Goal: Information Seeking & Learning: Understand process/instructions

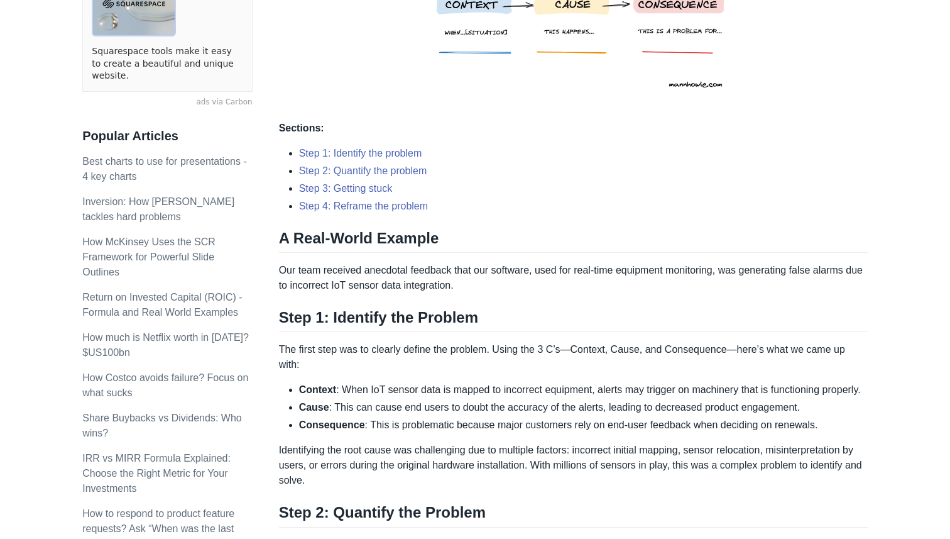
scroll to position [305, 0]
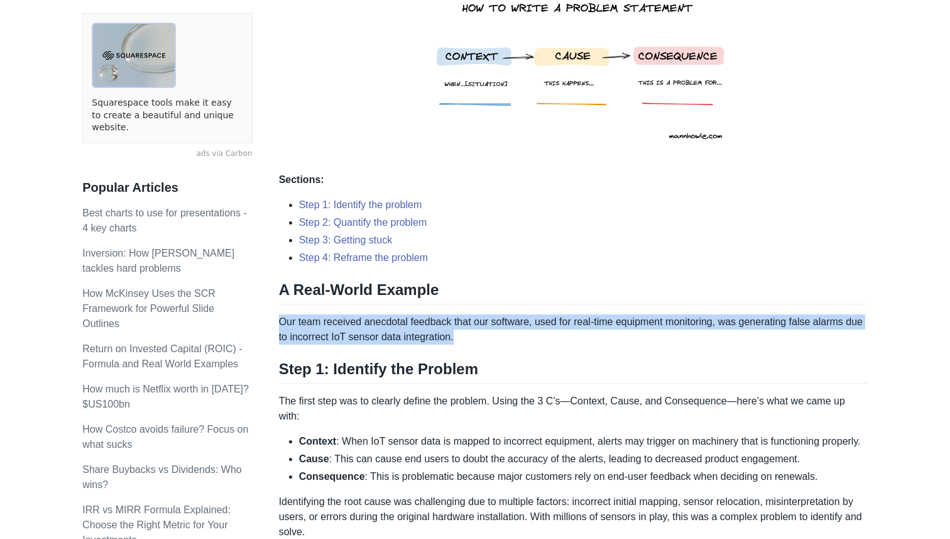
drag, startPoint x: 500, startPoint y: 341, endPoint x: 280, endPoint y: 320, distance: 221.0
click at [280, 320] on p "Our team received anecdotal feedback that our software, used for real-time equi…" at bounding box center [573, 329] width 589 height 30
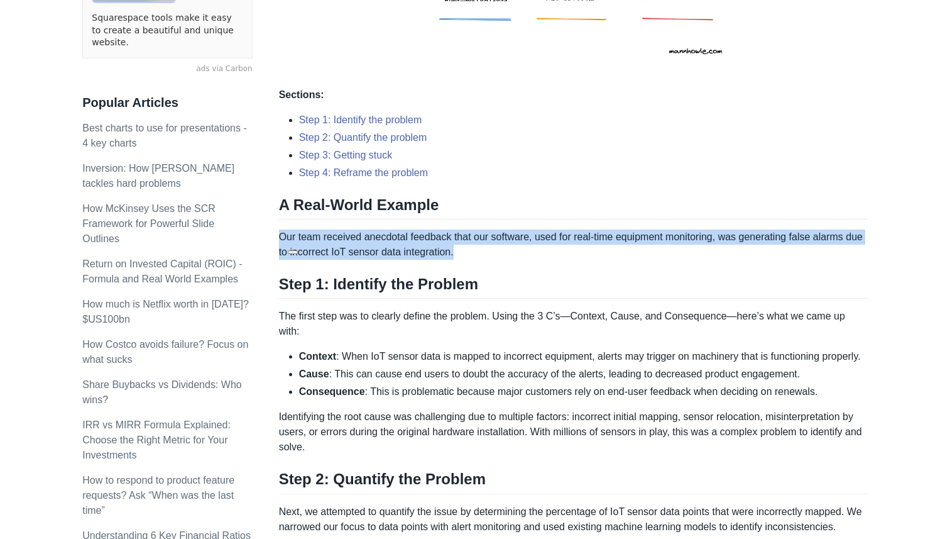
scroll to position [394, 0]
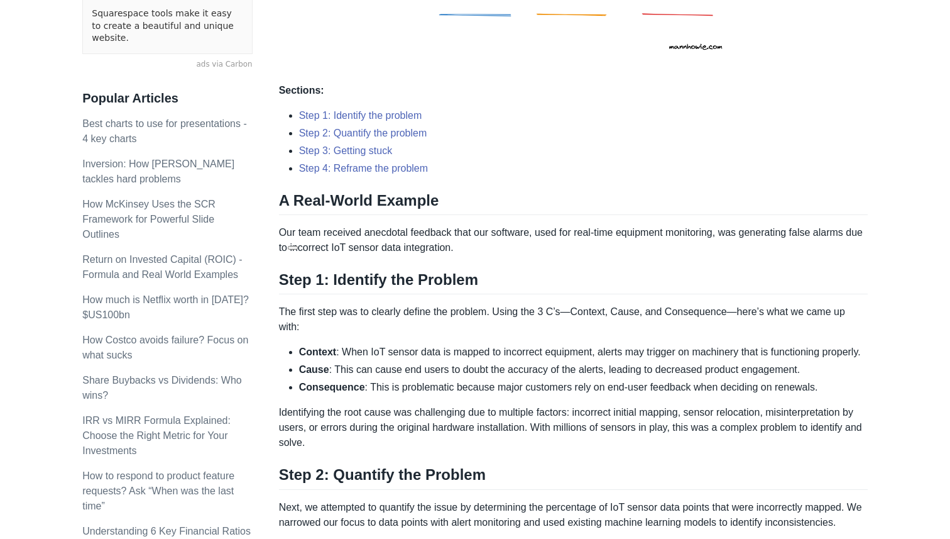
click at [493, 294] on h2 "Step 1: Identify the Problem" at bounding box center [573, 282] width 589 height 24
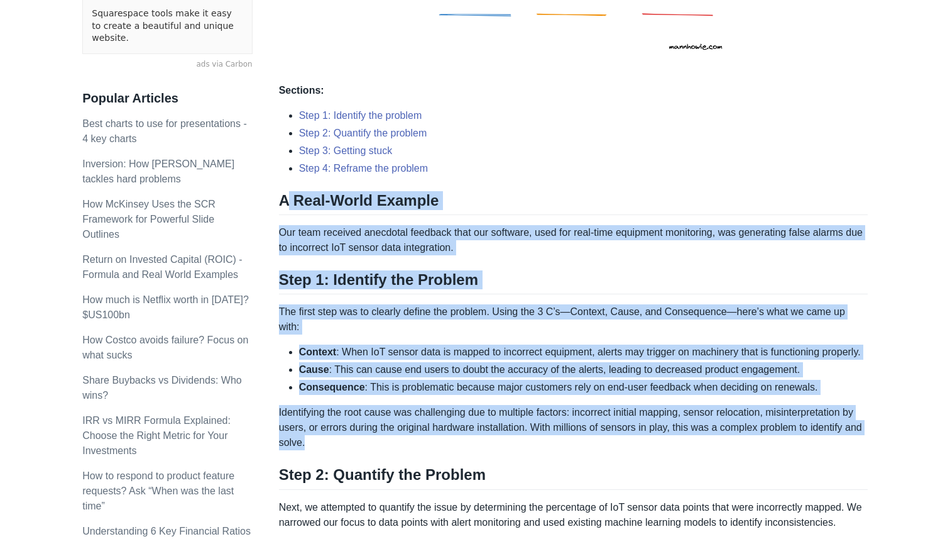
drag, startPoint x: 285, startPoint y: 204, endPoint x: 859, endPoint y: 465, distance: 631.2
click at [859, 465] on div "Here are the three C’s to writing a clear problem statement: Context : When… [s…" at bounding box center [573, 468] width 589 height 1331
copy div "Real-World Example Our team received anecdotal feedback that our software, used…"
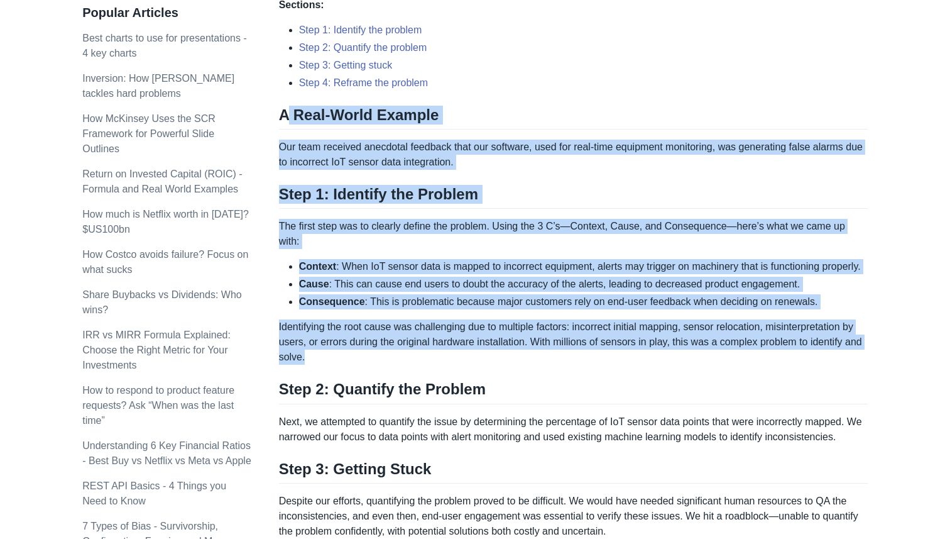
scroll to position [469, 0]
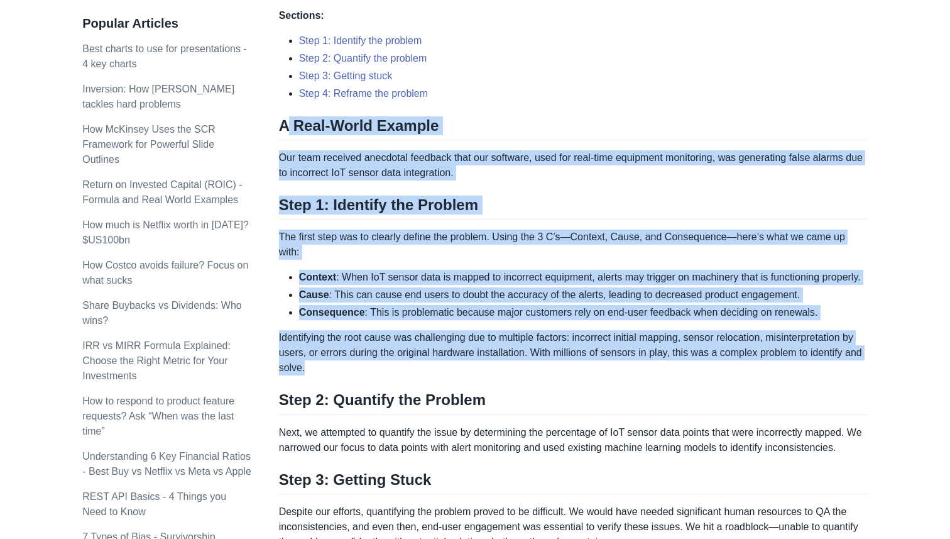
click at [416, 302] on li "Cause : This can cause end users to doubt the accuracy of the alerts, leading t…" at bounding box center [583, 294] width 569 height 15
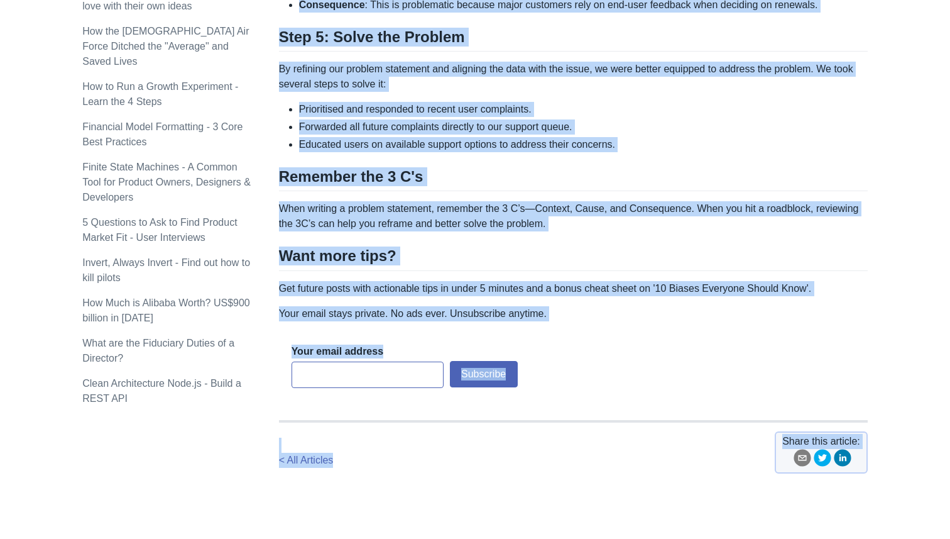
scroll to position [1324, 0]
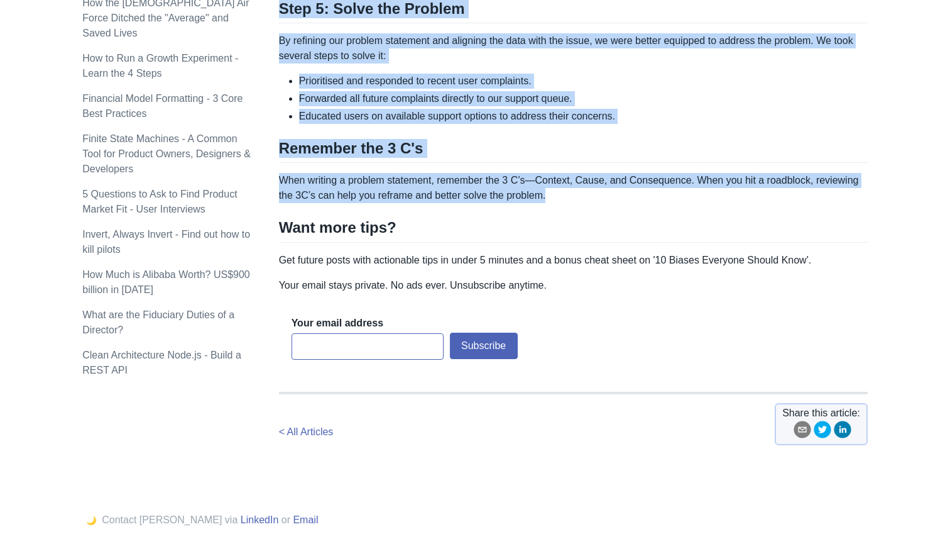
drag, startPoint x: 280, startPoint y: 124, endPoint x: 591, endPoint y: 231, distance: 328.6
copy div "L Ipsu-Dolor Sitamet Con adip elitsedd eiusmodte incididu utla etd magnaali, en…"
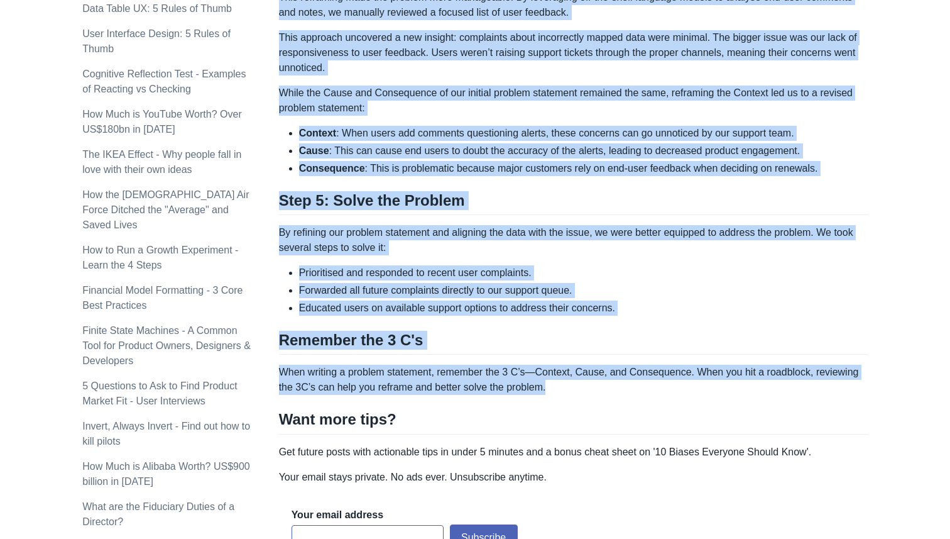
scroll to position [1132, 0]
click at [593, 159] on li "Cause : This can cause end users to doubt the accuracy of the alerts, leading t…" at bounding box center [583, 151] width 569 height 15
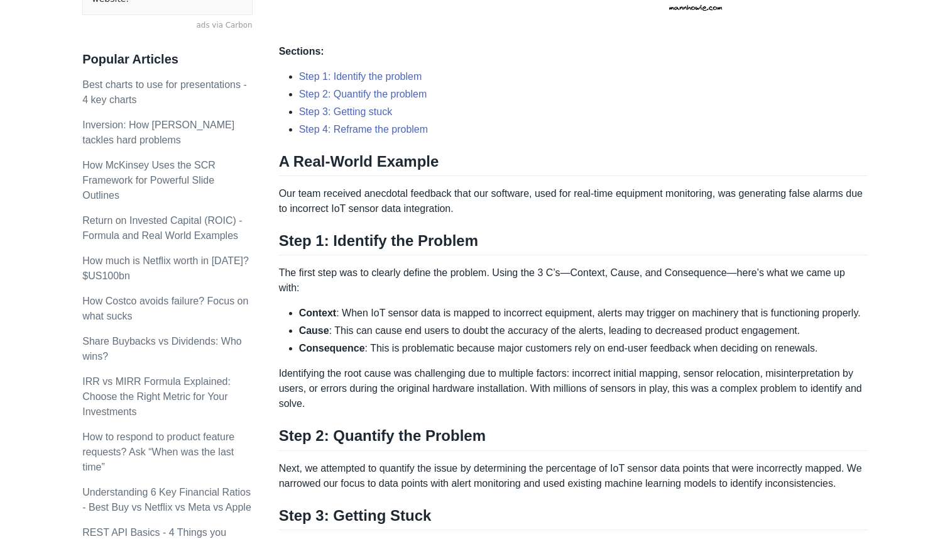
scroll to position [434, 0]
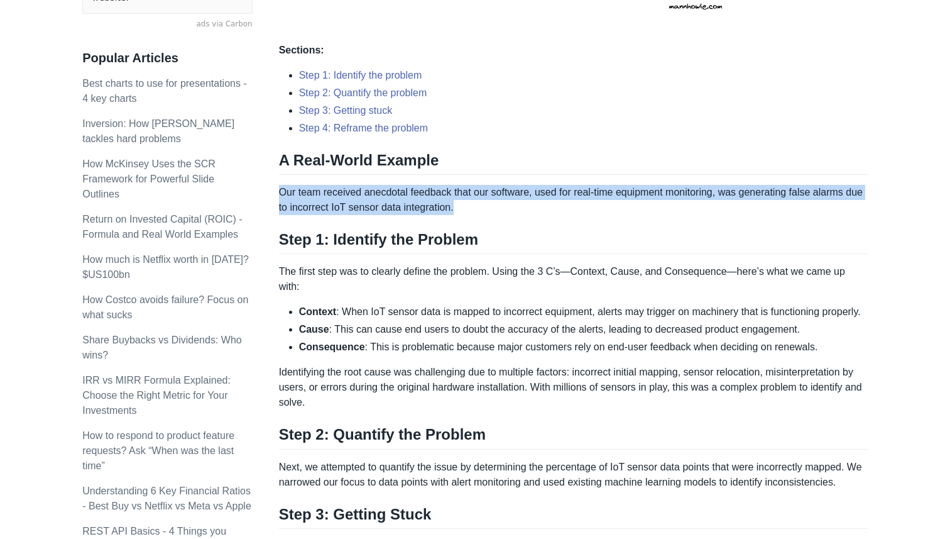
drag, startPoint x: 489, startPoint y: 202, endPoint x: 278, endPoint y: 190, distance: 211.0
click at [279, 190] on p "Our team received anecdotal feedback that our software, used for real-time equi…" at bounding box center [573, 200] width 589 height 30
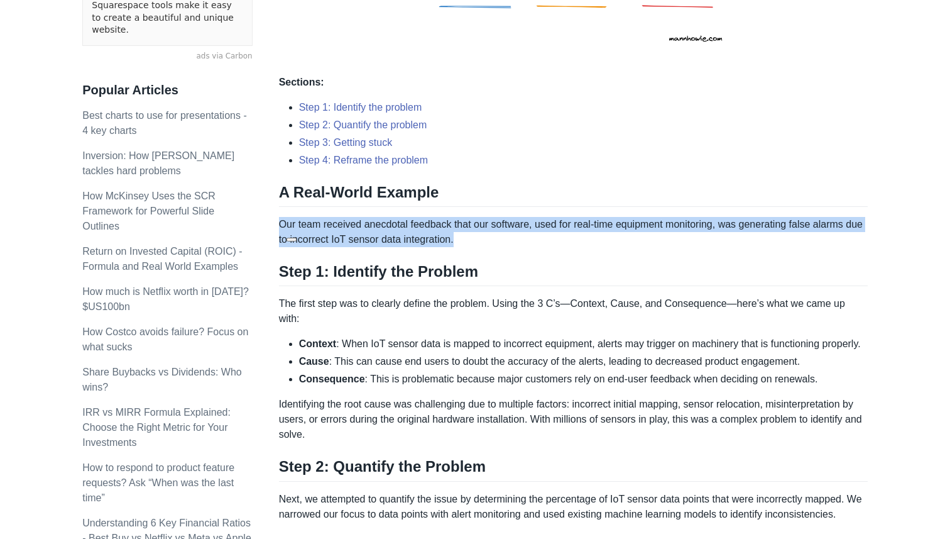
scroll to position [387, 0]
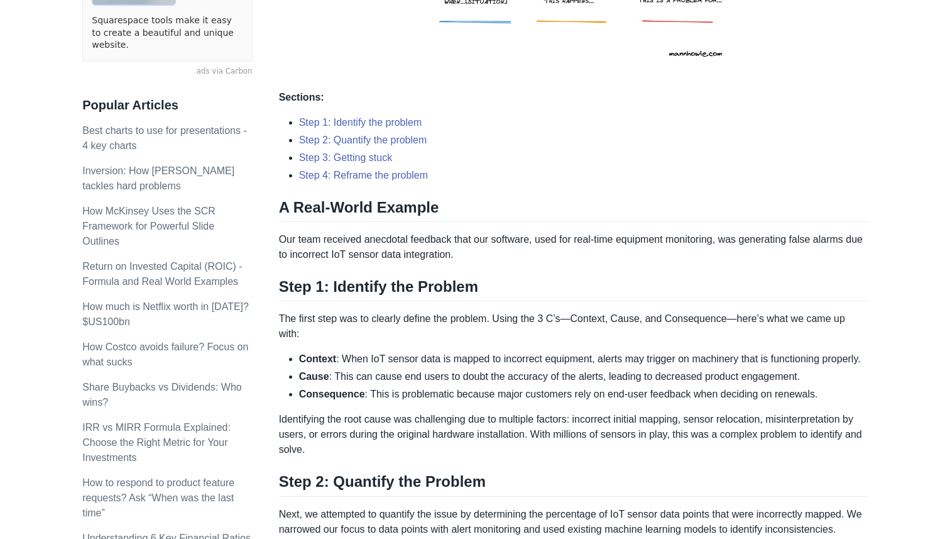
click at [321, 198] on h2 "A Real-World Example" at bounding box center [573, 210] width 589 height 24
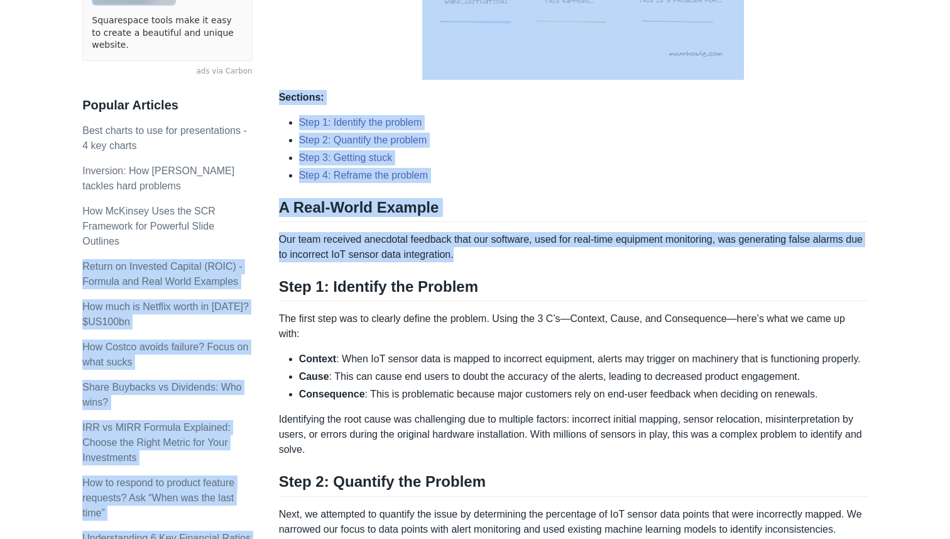
drag, startPoint x: 277, startPoint y: 233, endPoint x: 484, endPoint y: 262, distance: 208.8
click at [484, 262] on div "Topics product (28) finance (28) management (23) engineering (14) marketing (10…" at bounding box center [475, 538] width 786 height 1698
click at [484, 262] on div "Here are the three C’s to writing a clear problem statement: Context : When… [s…" at bounding box center [573, 475] width 589 height 1331
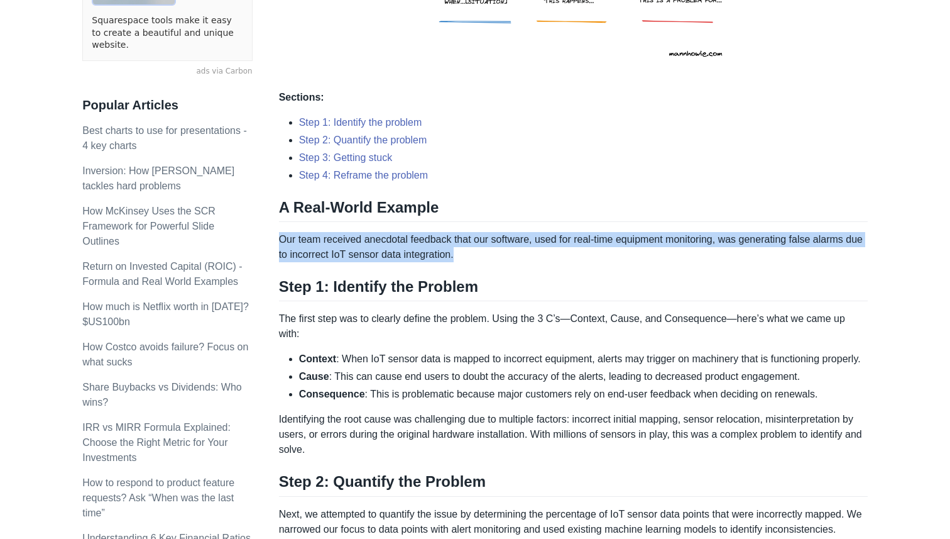
drag, startPoint x: 498, startPoint y: 256, endPoint x: 280, endPoint y: 236, distance: 218.4
click at [280, 236] on p "Our team received anecdotal feedback that our software, used for real-time equi…" at bounding box center [573, 247] width 589 height 30
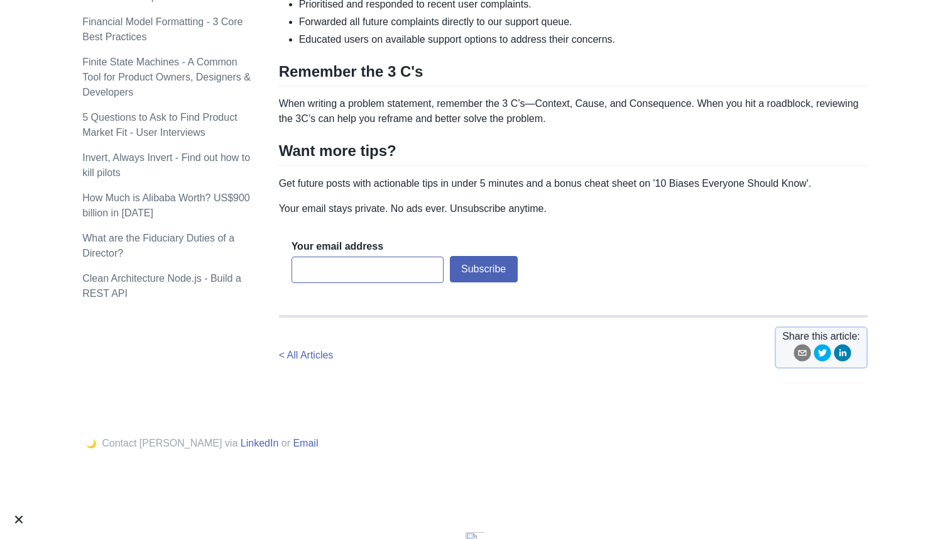
scroll to position [1408, 0]
